Goal: Transaction & Acquisition: Download file/media

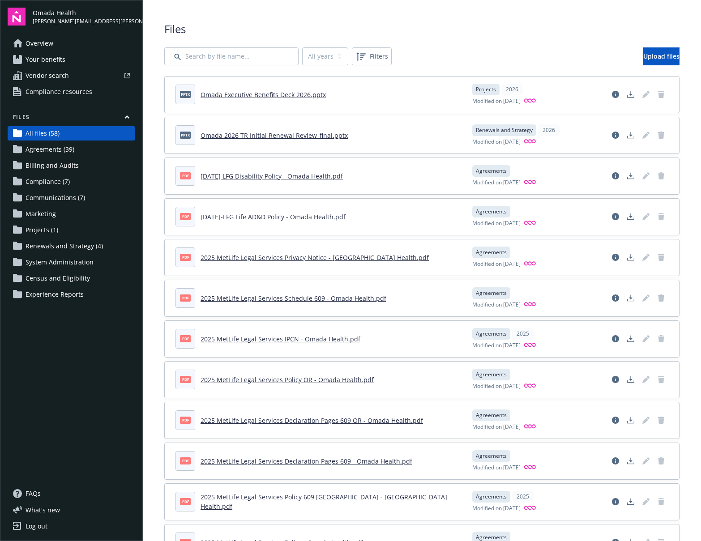
click at [56, 62] on span "Your benefits" at bounding box center [46, 59] width 40 height 14
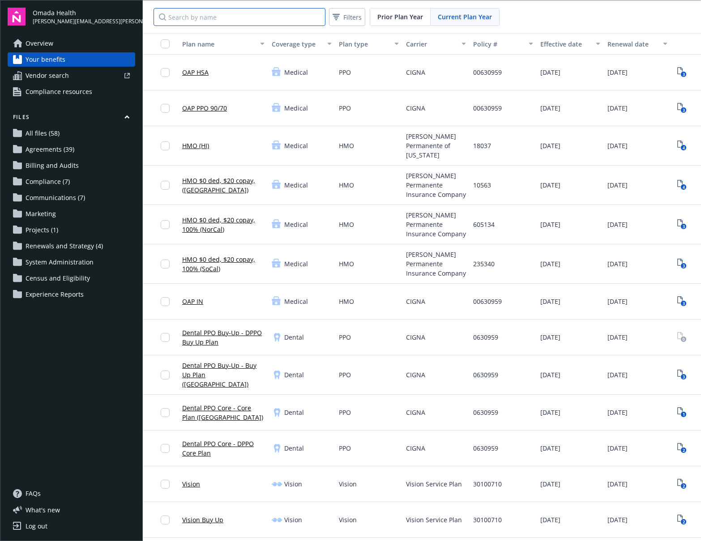
click at [263, 14] on input "Search by name" at bounding box center [239, 17] width 172 height 18
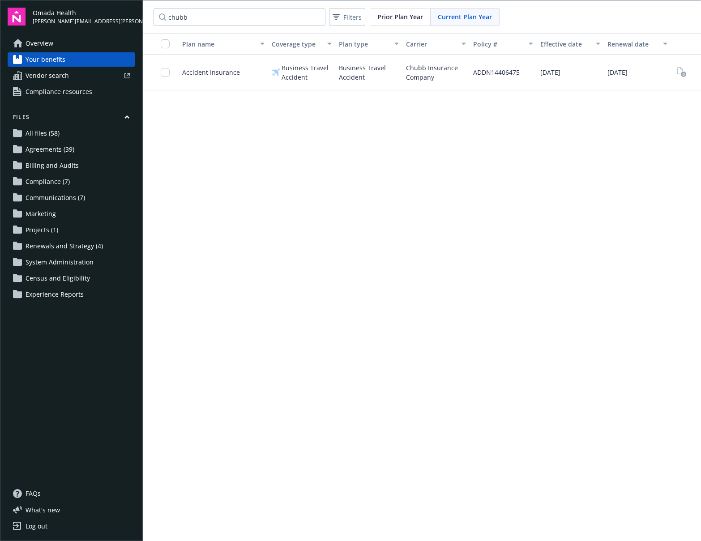
click at [354, 67] on span "Business Travel Accident" at bounding box center [369, 72] width 60 height 19
click at [682, 76] on rect "View Plan Documents" at bounding box center [683, 75] width 6 height 6
click at [681, 73] on rect "View Plan Documents" at bounding box center [683, 75] width 6 height 6
click at [219, 25] on input "chubb" at bounding box center [239, 17] width 172 height 18
drag, startPoint x: 207, startPoint y: 20, endPoint x: 123, endPoint y: 15, distance: 83.4
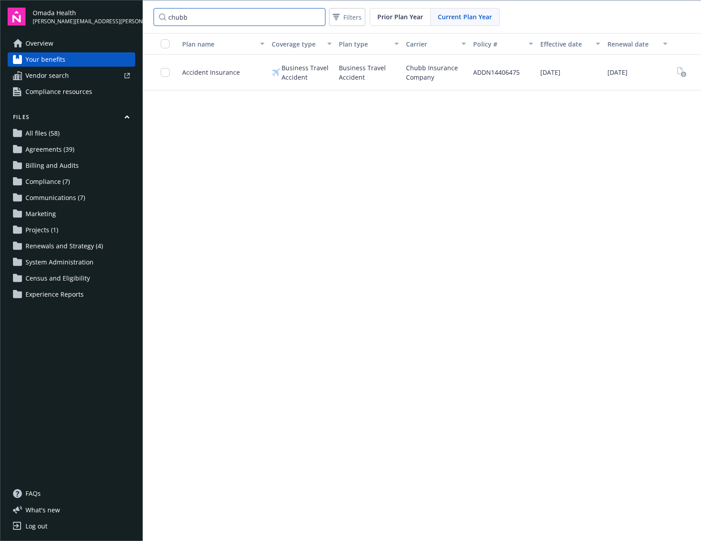
click at [123, 15] on div "Omada Health lisa.wong@omadahealth.com Overview Your benefits Vendor search Com…" at bounding box center [350, 270] width 701 height 541
type input "travel"
click at [398, 18] on span "Prior Plan Year" at bounding box center [400, 16] width 46 height 9
click at [682, 73] on text "3" at bounding box center [683, 75] width 2 height 6
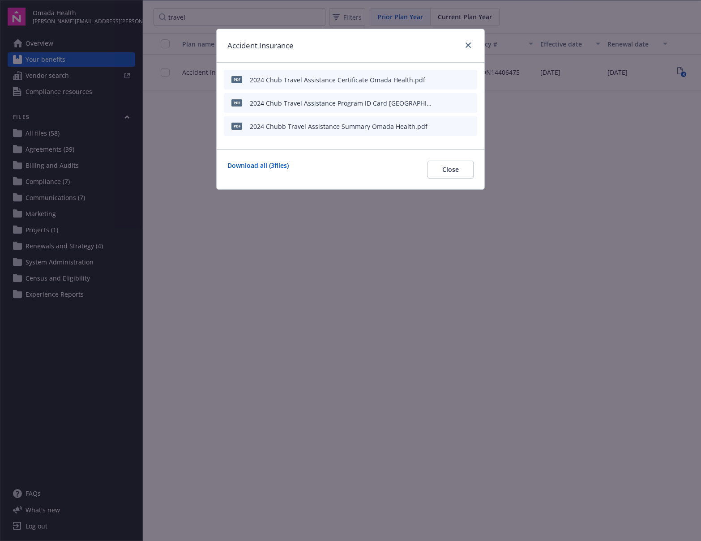
click at [454, 79] on icon "download file" at bounding box center [454, 78] width 6 height 5
click at [455, 103] on icon "download file" at bounding box center [453, 102] width 7 height 7
click at [407, 79] on div "2024 Chub Travel Assistance Certificate Omada Health.pdf" at bounding box center [337, 79] width 175 height 9
click at [468, 80] on icon "preview file" at bounding box center [468, 79] width 8 height 6
click at [468, 124] on icon "preview file" at bounding box center [468, 126] width 8 height 6
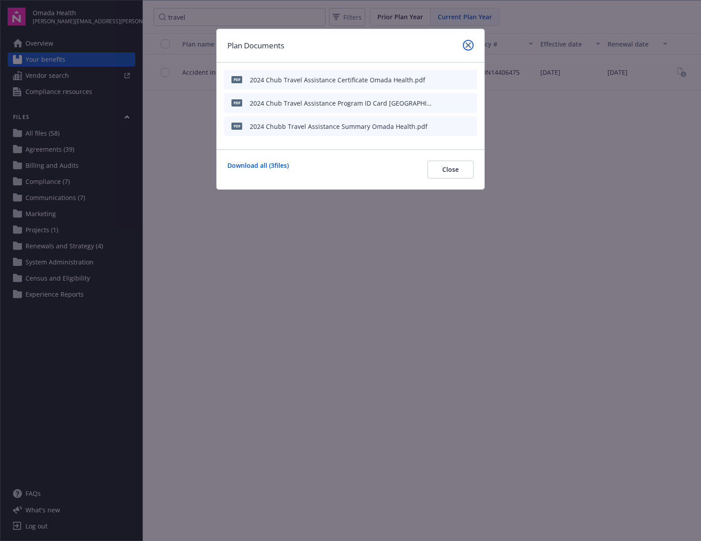
click at [468, 45] on icon "close" at bounding box center [467, 45] width 5 height 5
